Goal: Navigation & Orientation: Find specific page/section

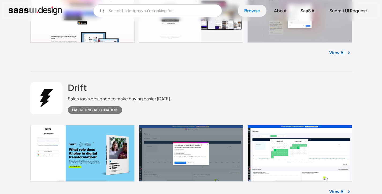
scroll to position [430, 0]
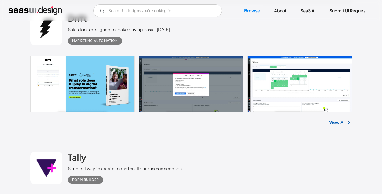
click at [335, 123] on link "View All" at bounding box center [338, 122] width 16 height 6
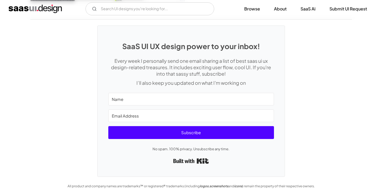
scroll to position [1416, 0]
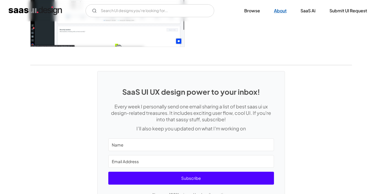
click at [281, 13] on link "About" at bounding box center [280, 11] width 25 height 12
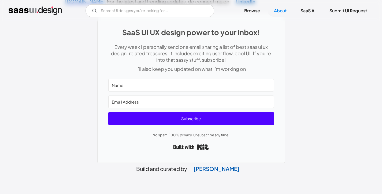
scroll to position [282, 0]
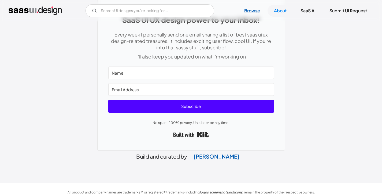
click at [253, 10] on link "Browse" at bounding box center [252, 11] width 29 height 12
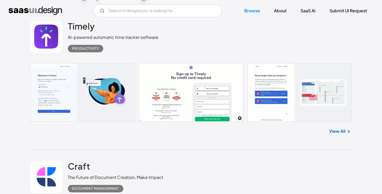
scroll to position [143, 0]
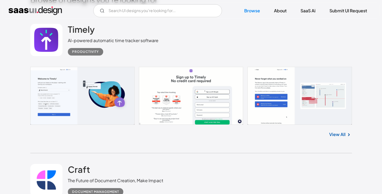
click at [120, 92] on link at bounding box center [191, 96] width 322 height 58
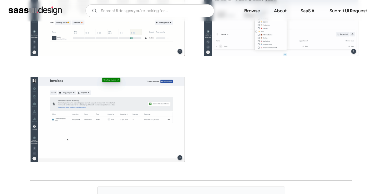
scroll to position [1326, 0]
